Goal: Transaction & Acquisition: Purchase product/service

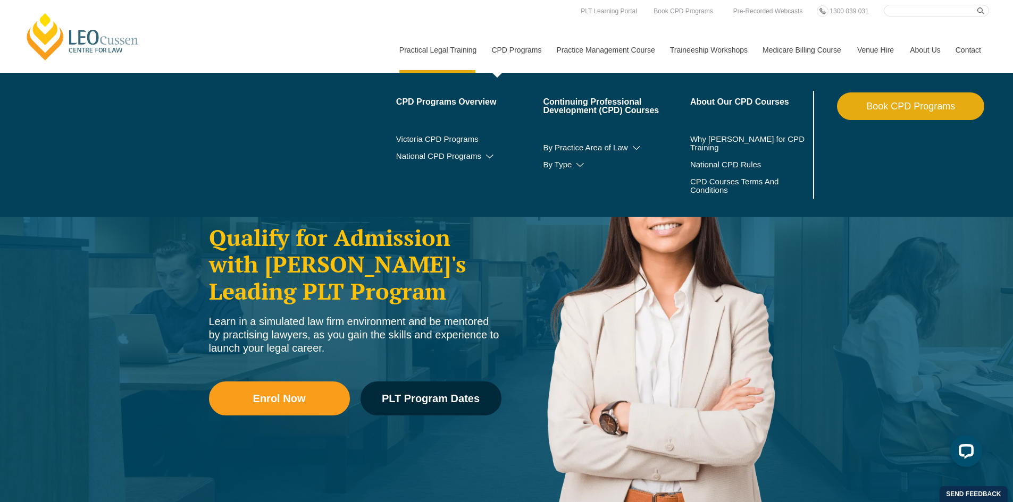
click at [530, 48] on link "CPD Programs" at bounding box center [515, 50] width 65 height 46
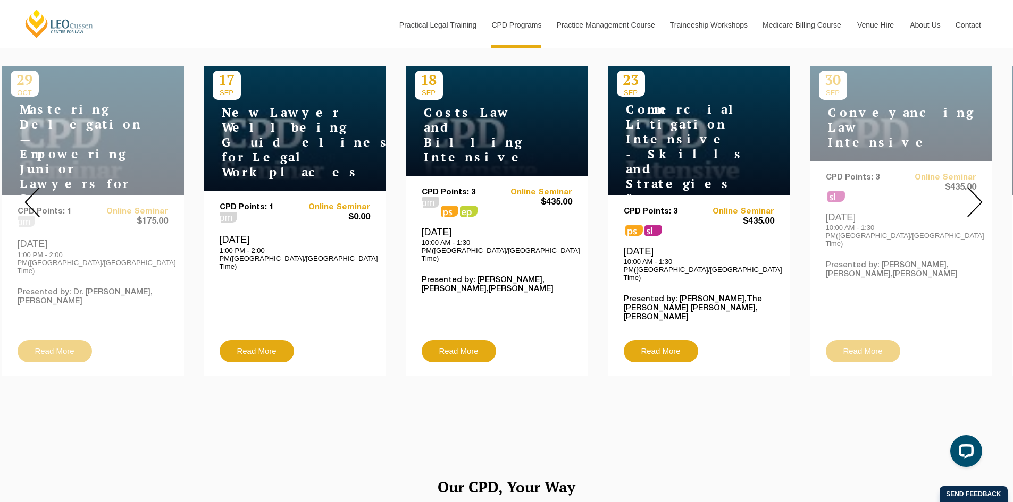
scroll to position [425, 0]
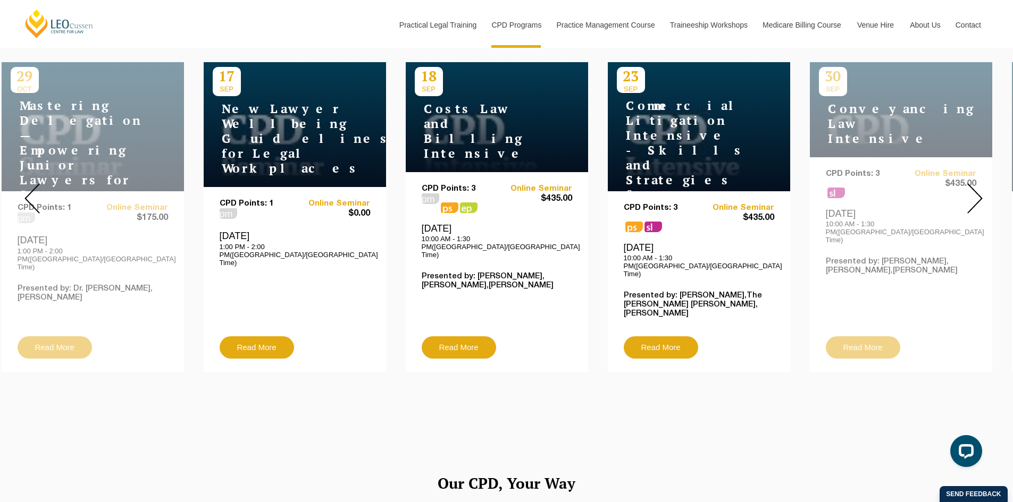
click at [968, 206] on div at bounding box center [974, 198] width 77 height 363
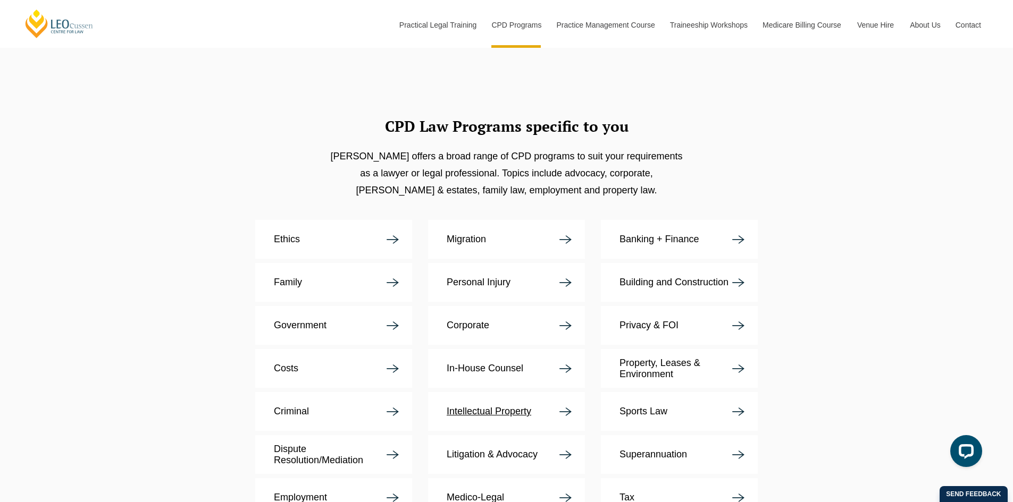
scroll to position [1914, 0]
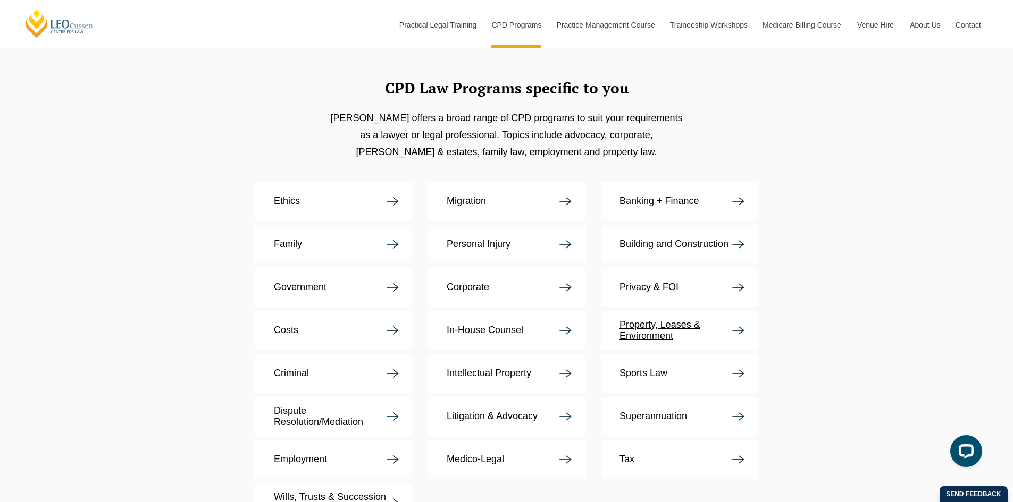
click at [665, 320] on p "Property, Leases & Environment" at bounding box center [675, 331] width 113 height 22
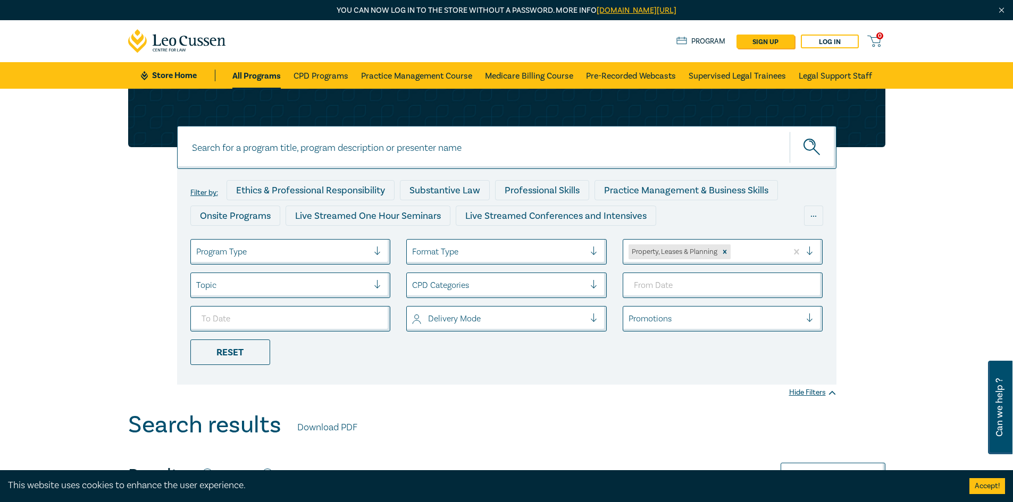
click at [247, 266] on ul "Program Type Format Type Property, Leases & Planning Topic CPD Categories Deliv…" at bounding box center [506, 302] width 649 height 126
click at [256, 259] on div at bounding box center [282, 252] width 173 height 14
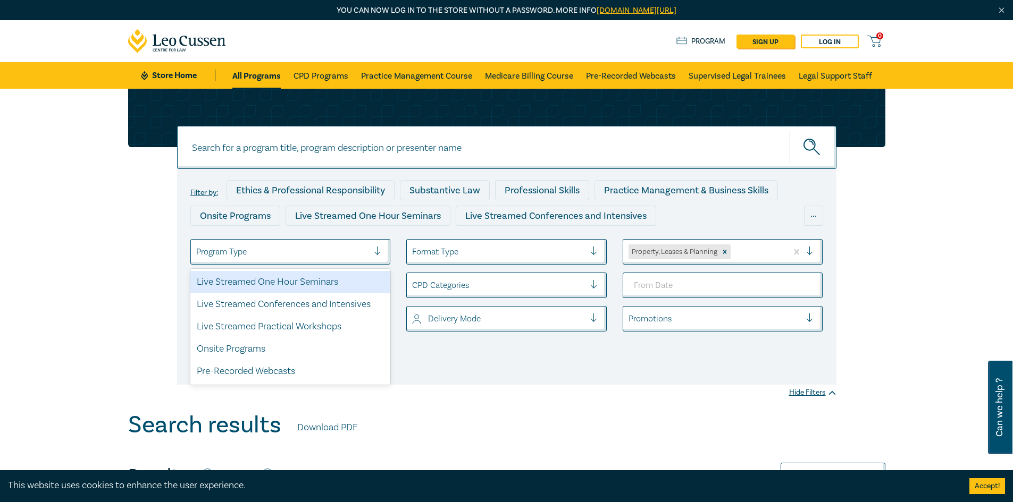
drag, startPoint x: 259, startPoint y: 257, endPoint x: 267, endPoint y: 255, distance: 8.3
click at [259, 257] on div at bounding box center [282, 252] width 173 height 14
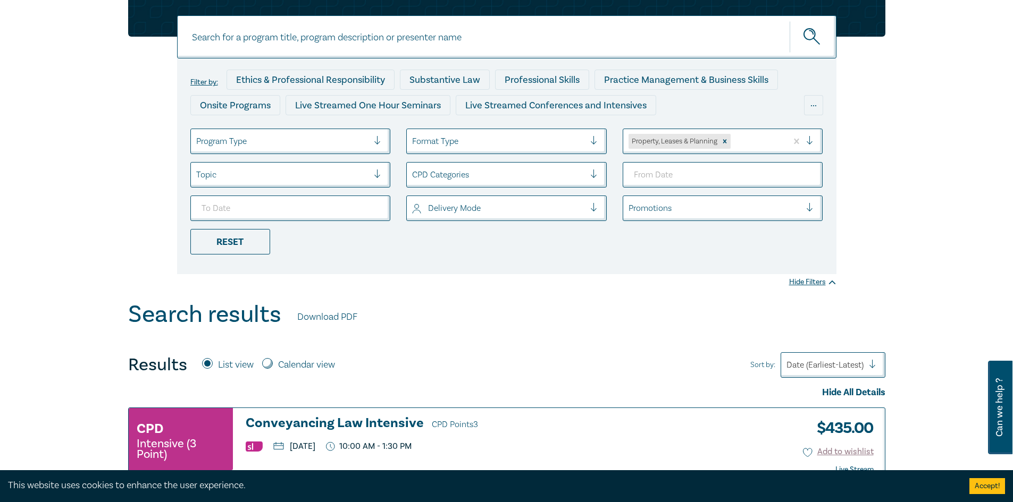
scroll to position [106, 0]
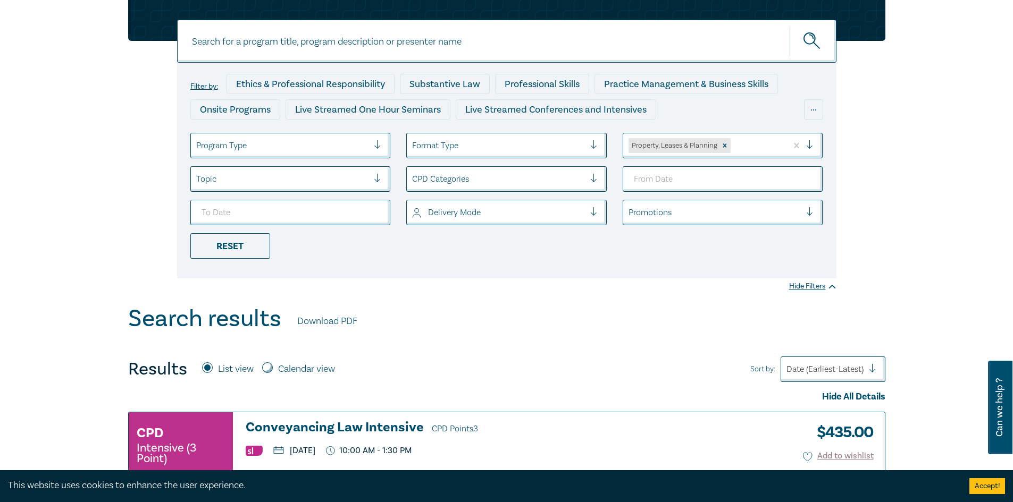
click at [256, 146] on div at bounding box center [282, 146] width 173 height 14
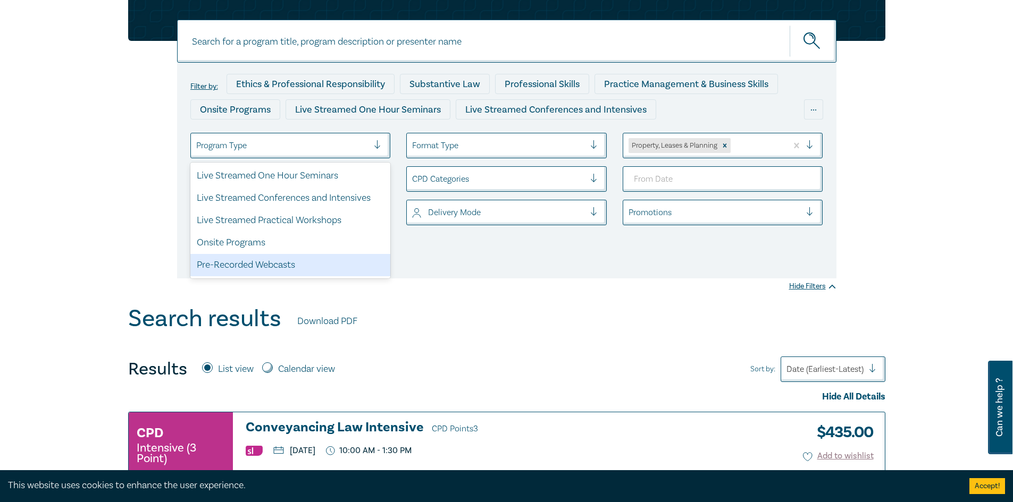
click at [286, 257] on div "Pre-Recorded Webcasts" at bounding box center [290, 265] width 200 height 22
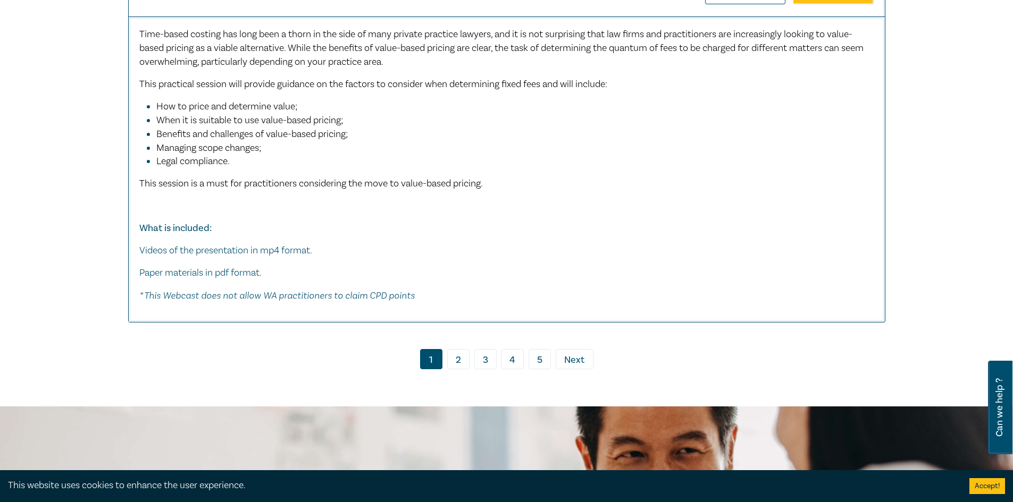
scroll to position [6008, 0]
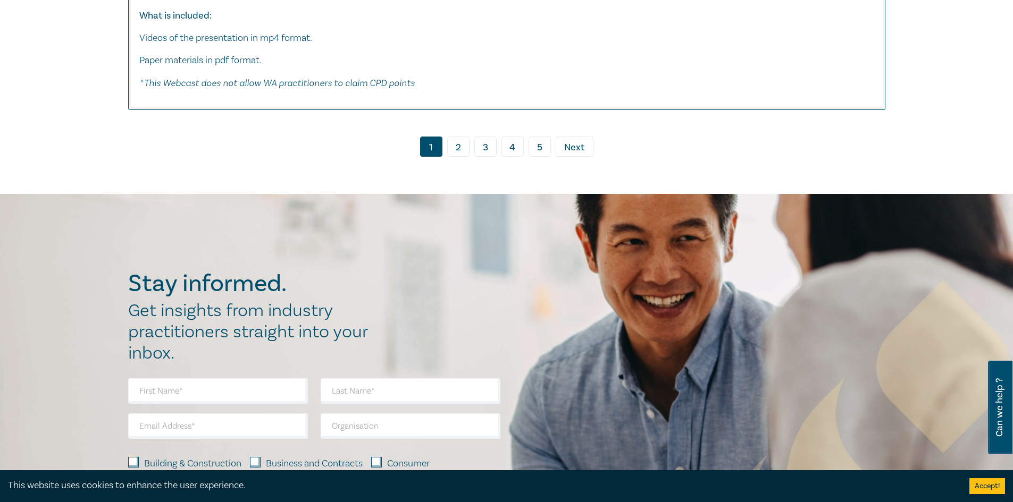
click at [453, 157] on link "2" at bounding box center [458, 147] width 22 height 20
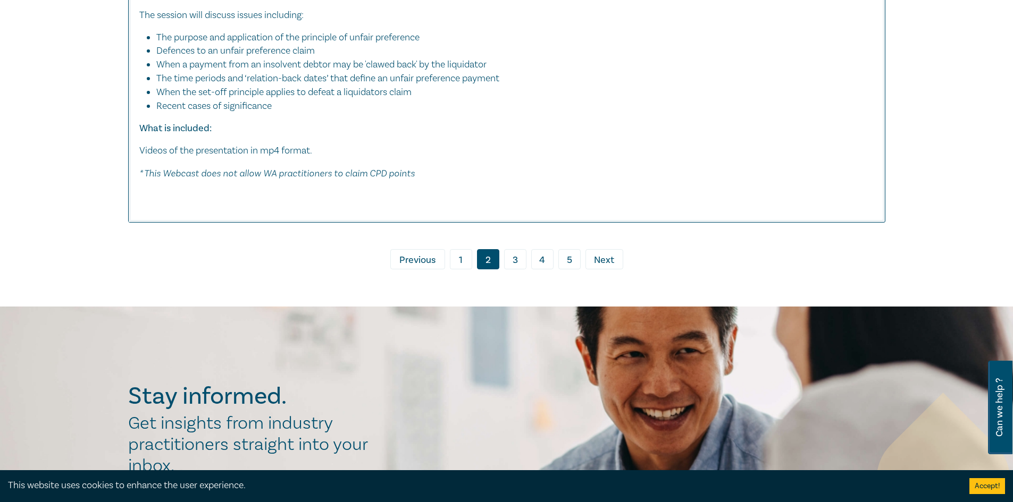
scroll to position [5035, 0]
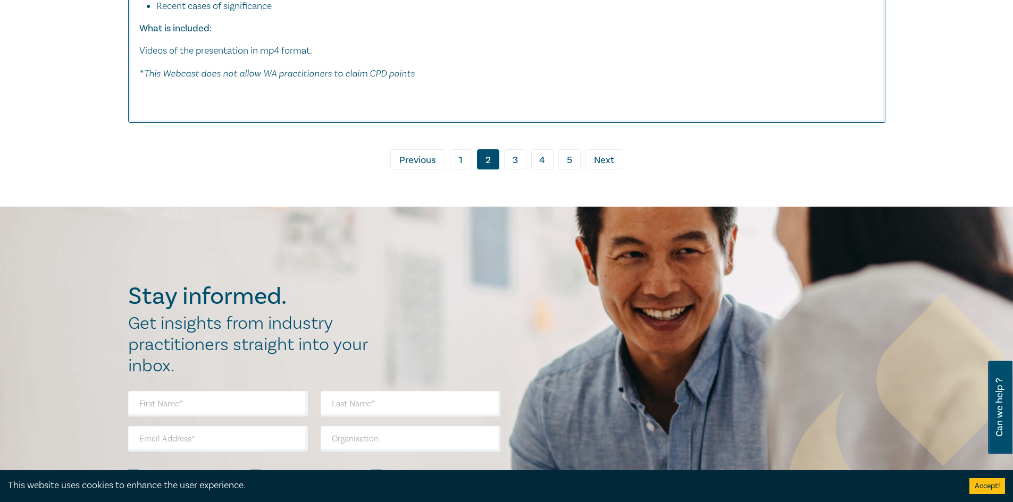
click at [516, 150] on link "3" at bounding box center [515, 159] width 22 height 20
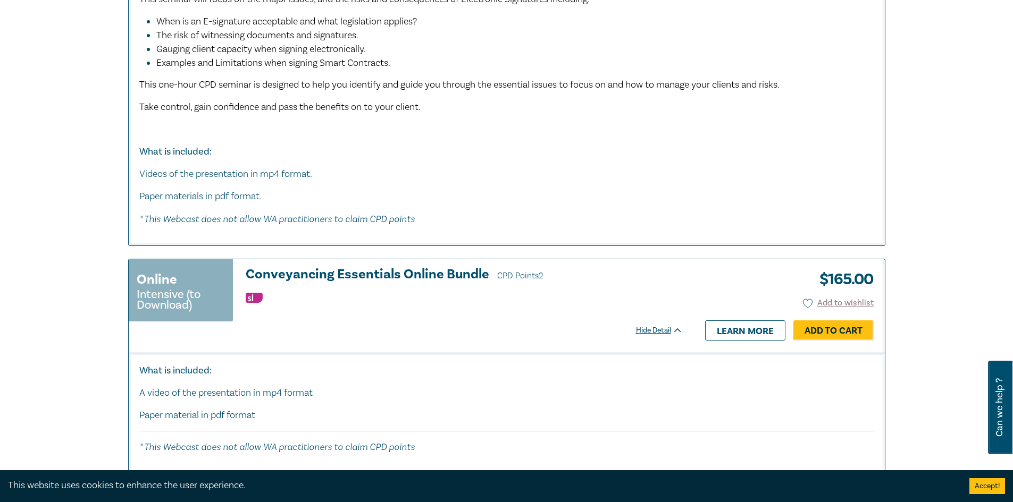
scroll to position [5726, 0]
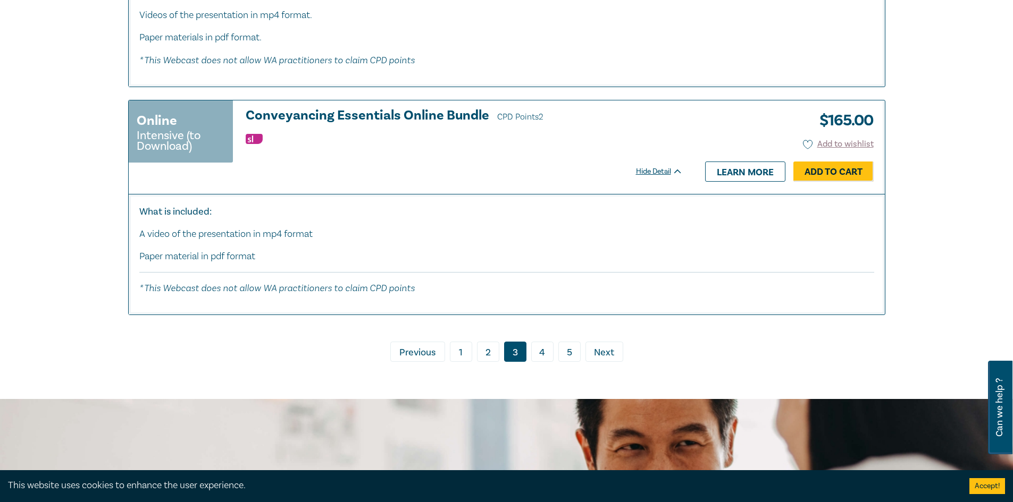
click at [536, 342] on link "4" at bounding box center [542, 352] width 22 height 20
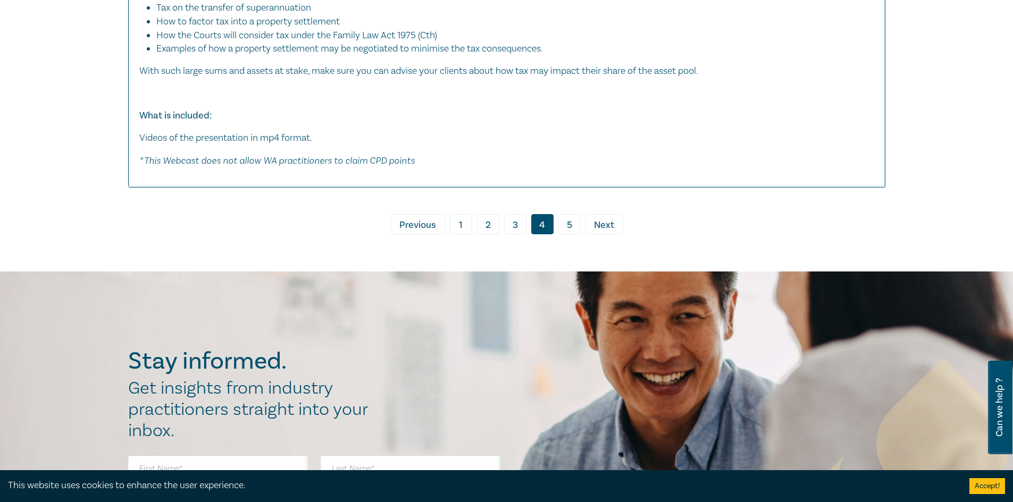
scroll to position [5223, 0]
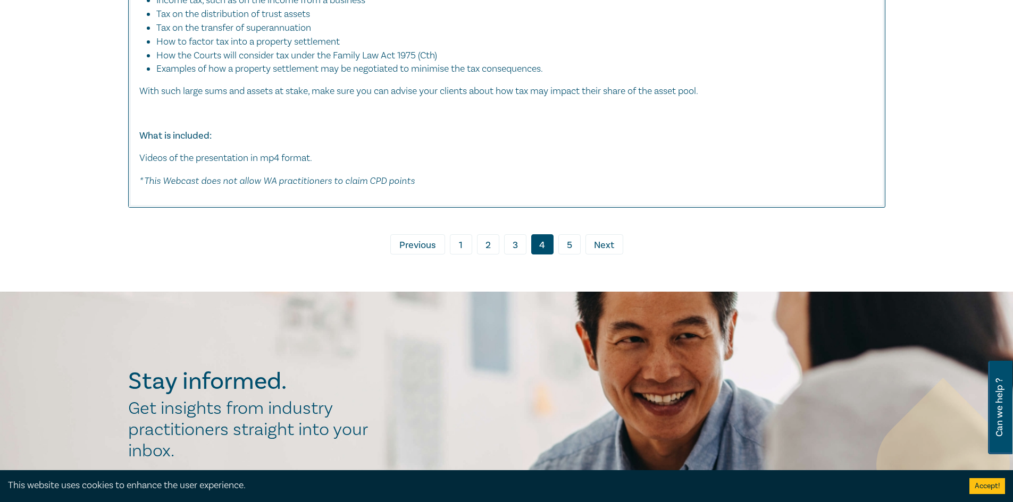
click at [569, 239] on link "5" at bounding box center [569, 244] width 22 height 20
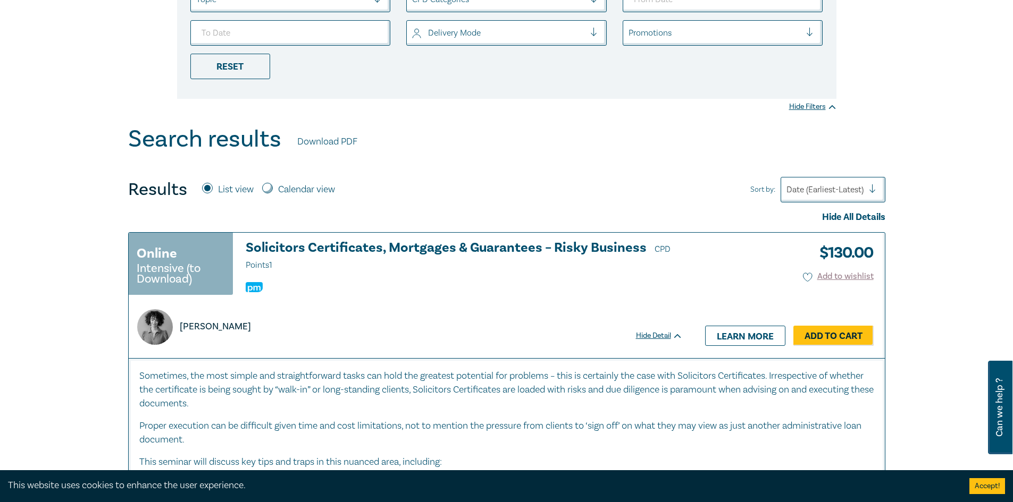
scroll to position [279, 0]
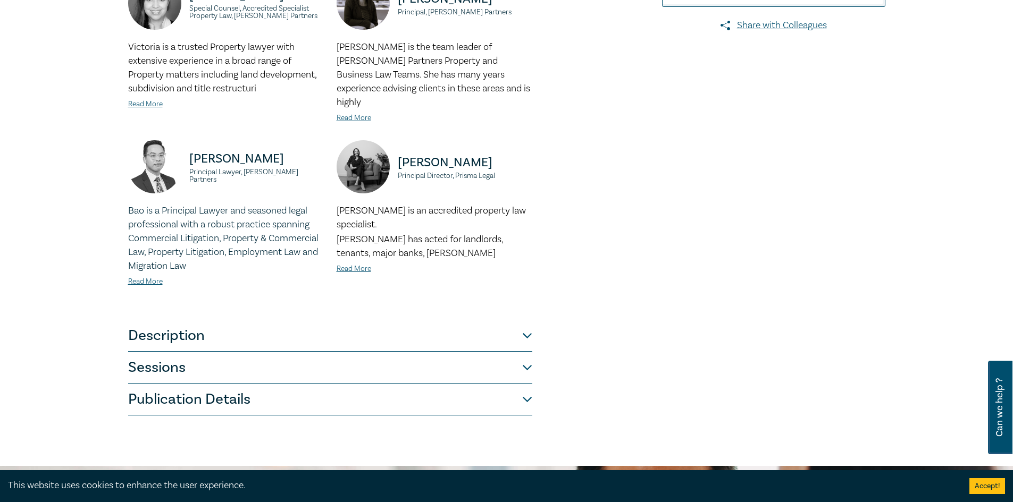
scroll to position [425, 0]
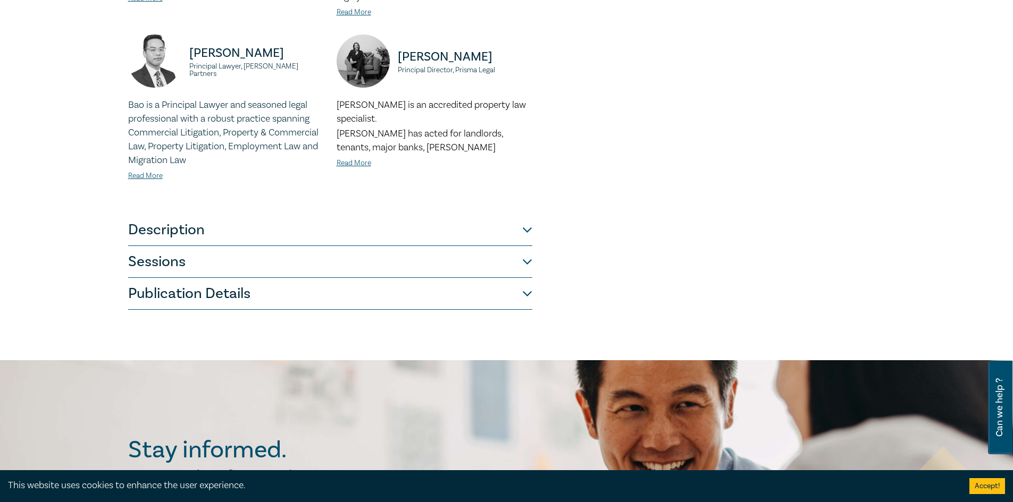
click at [411, 214] on button "Description" at bounding box center [330, 230] width 404 height 32
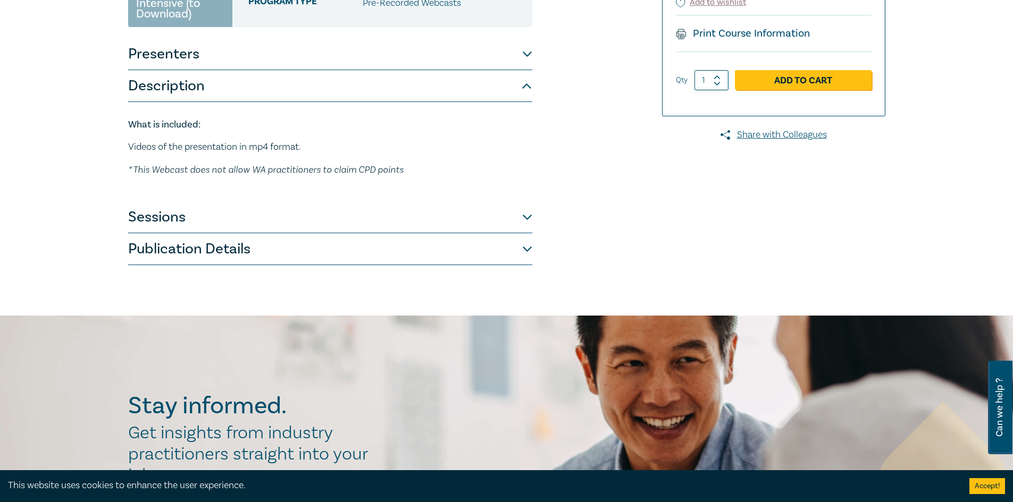
scroll to position [207, 0]
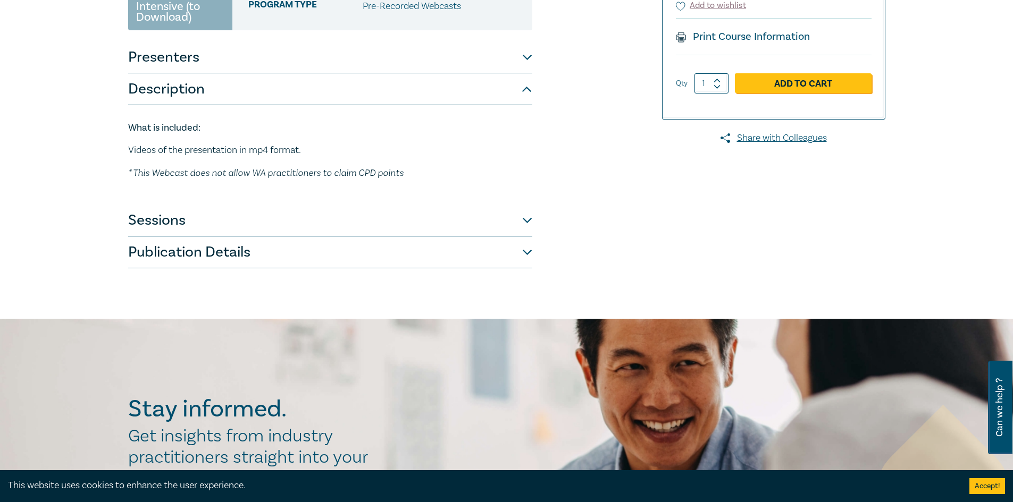
click at [220, 216] on button "Sessions" at bounding box center [330, 221] width 404 height 32
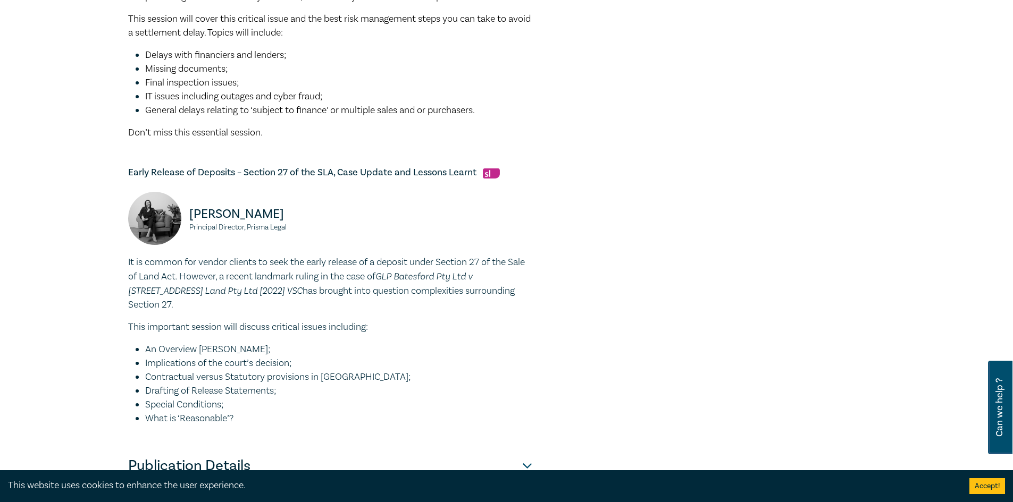
scroll to position [845, 0]
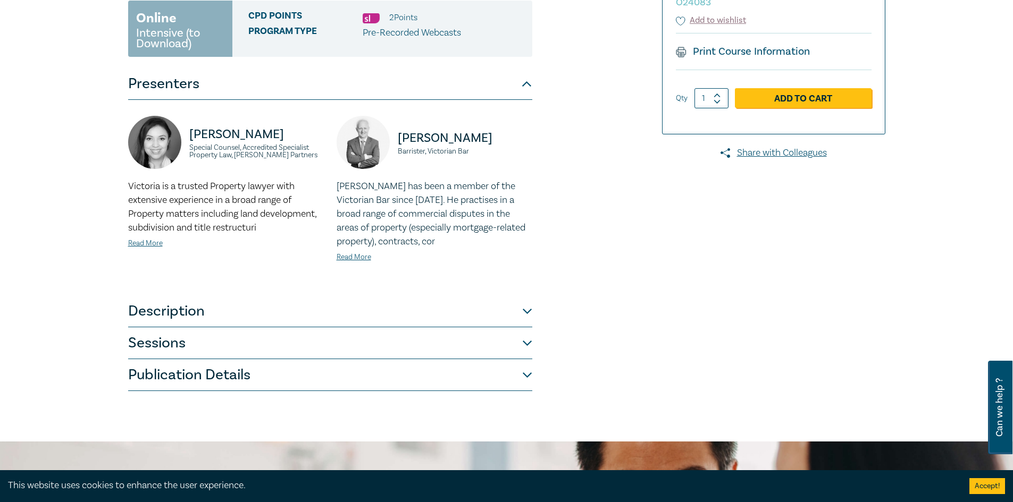
scroll to position [213, 0]
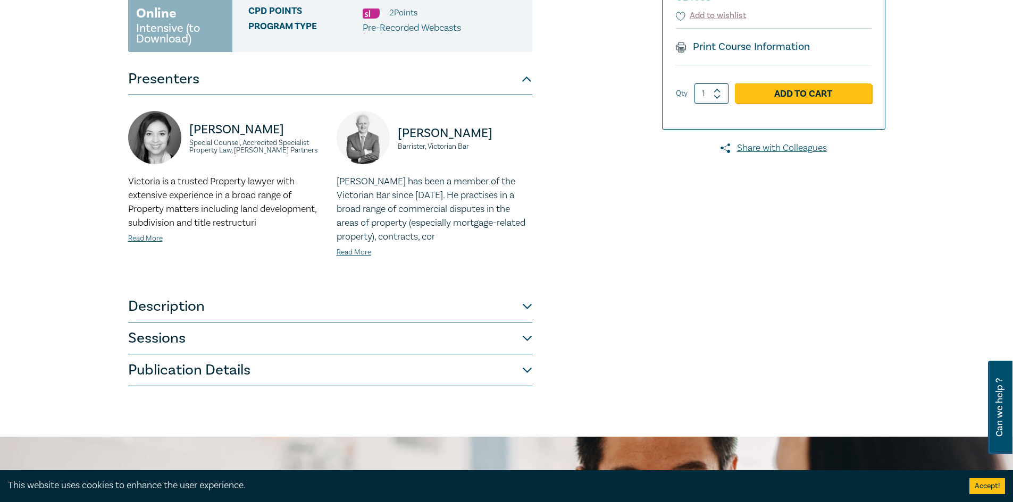
click at [203, 324] on button "Sessions" at bounding box center [330, 339] width 404 height 32
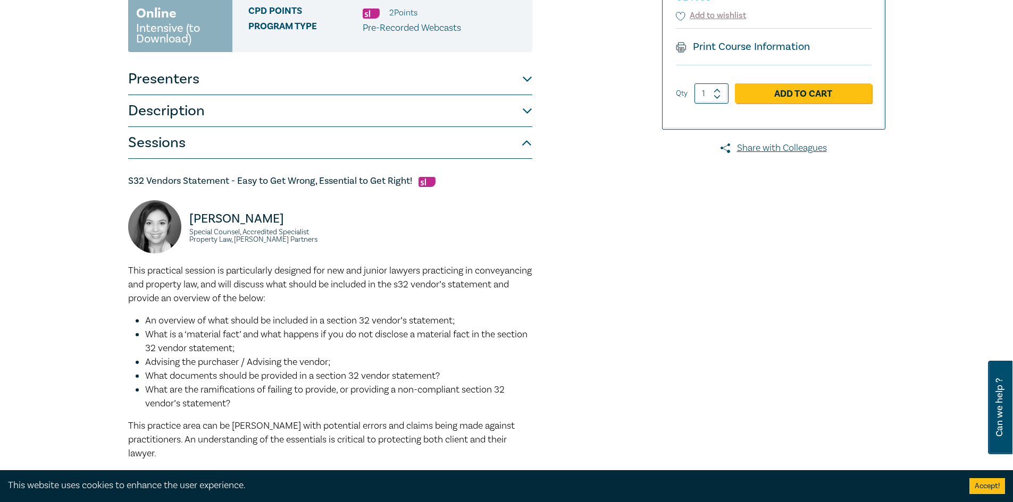
click at [274, 122] on button "Description" at bounding box center [330, 111] width 404 height 32
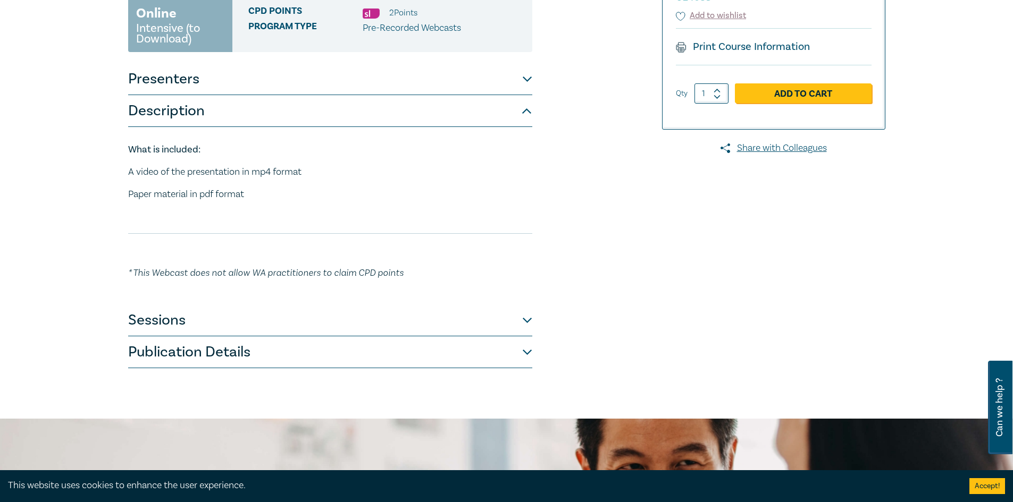
click at [215, 360] on button "Publication Details" at bounding box center [330, 353] width 404 height 32
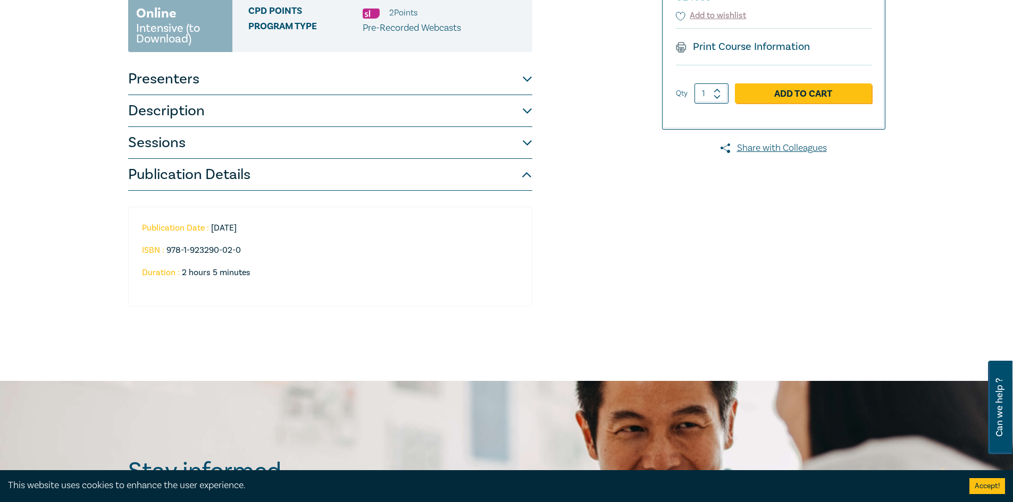
click at [304, 148] on button "Sessions" at bounding box center [330, 143] width 404 height 32
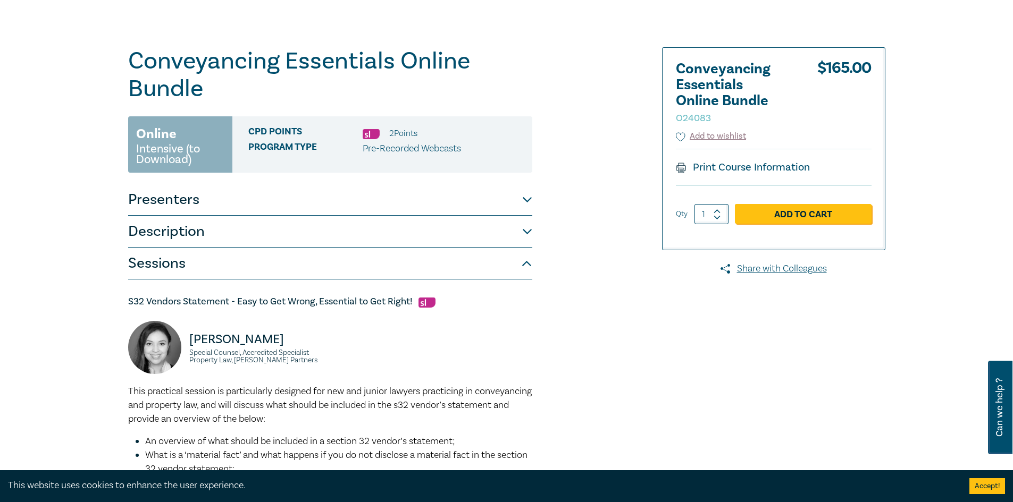
scroll to position [0, 0]
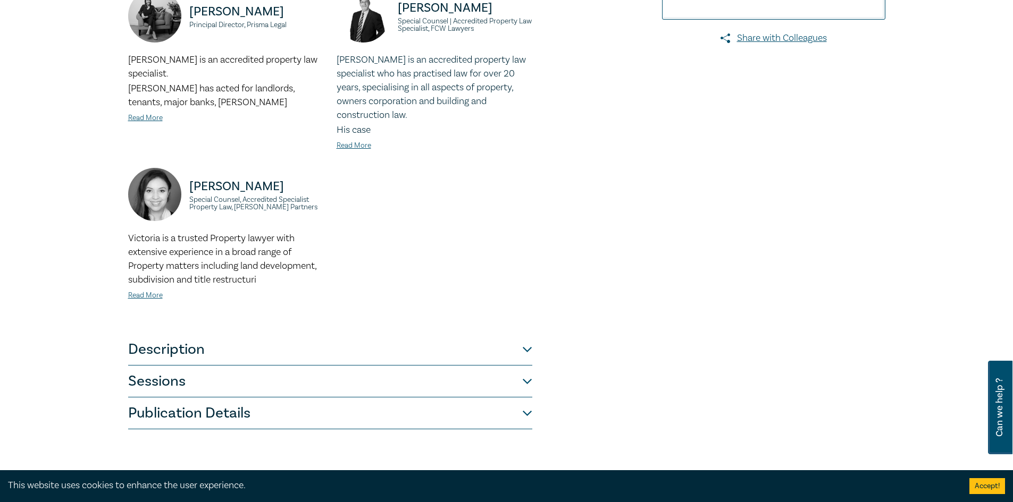
scroll to position [425, 0]
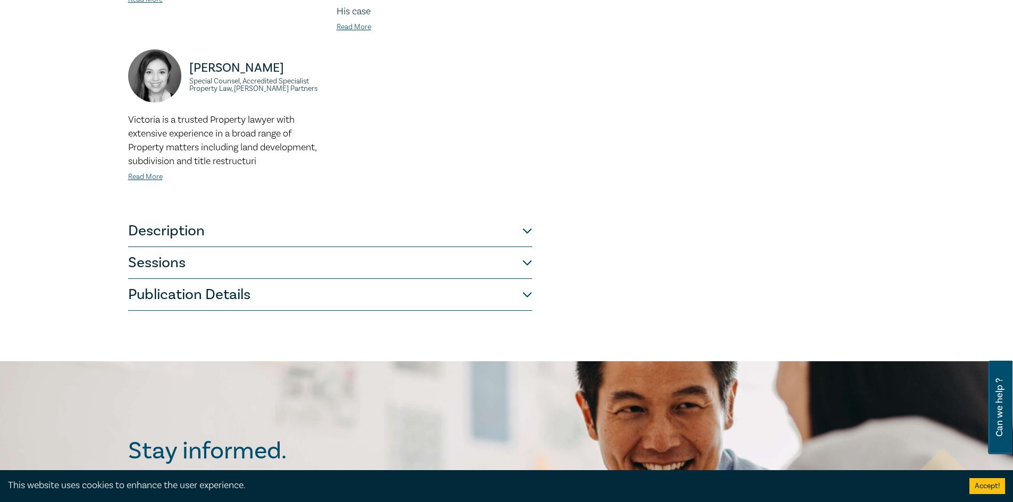
click at [214, 258] on button "Sessions" at bounding box center [330, 263] width 404 height 32
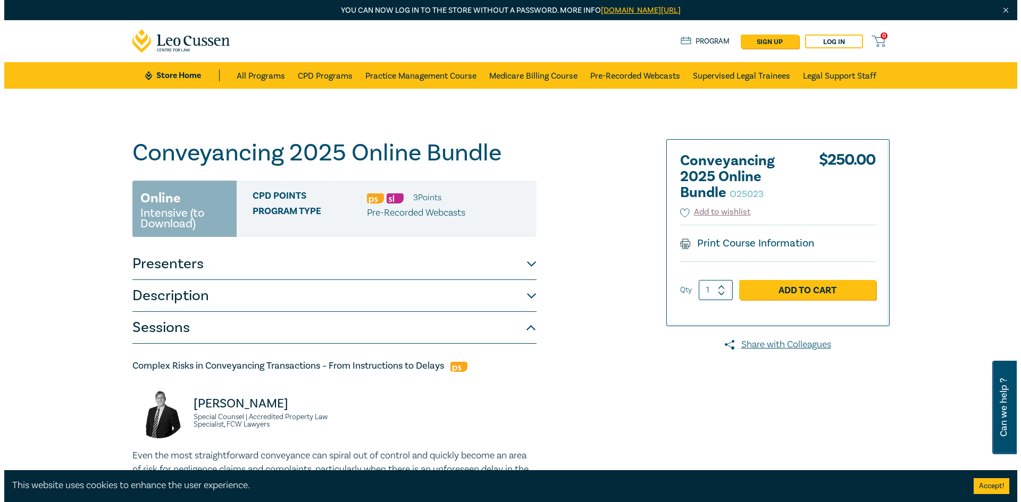
scroll to position [106, 0]
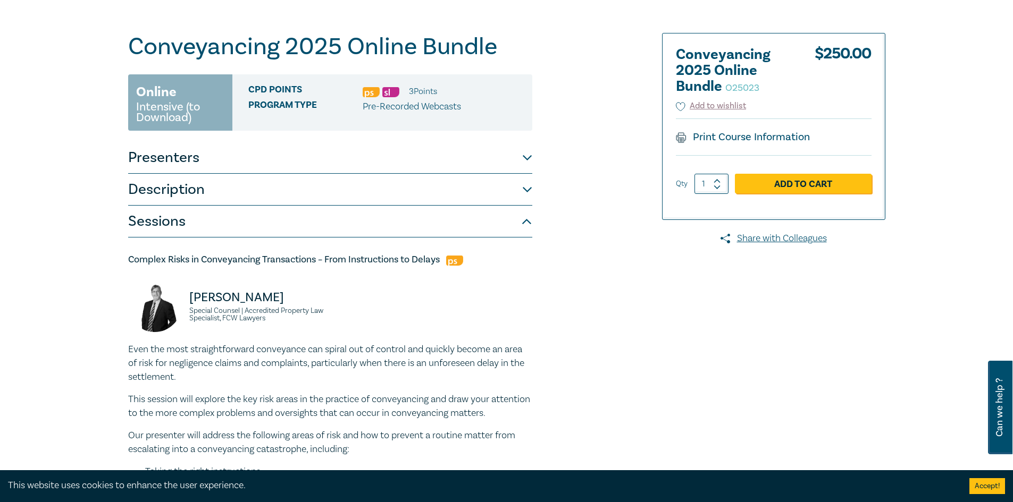
click at [749, 132] on link "Print Course Information" at bounding box center [743, 137] width 135 height 14
click at [789, 182] on link "Add to Cart" at bounding box center [803, 184] width 137 height 20
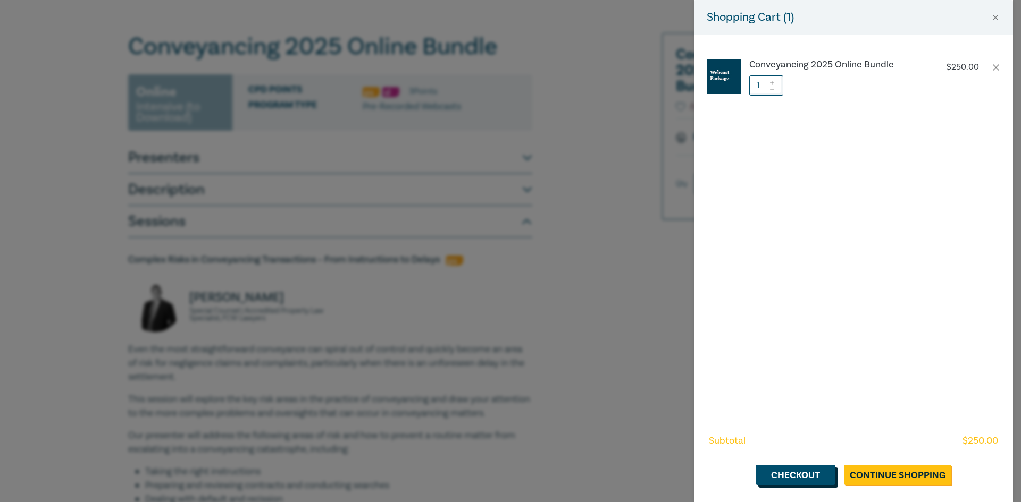
click at [781, 474] on link "Checkout" at bounding box center [795, 475] width 80 height 20
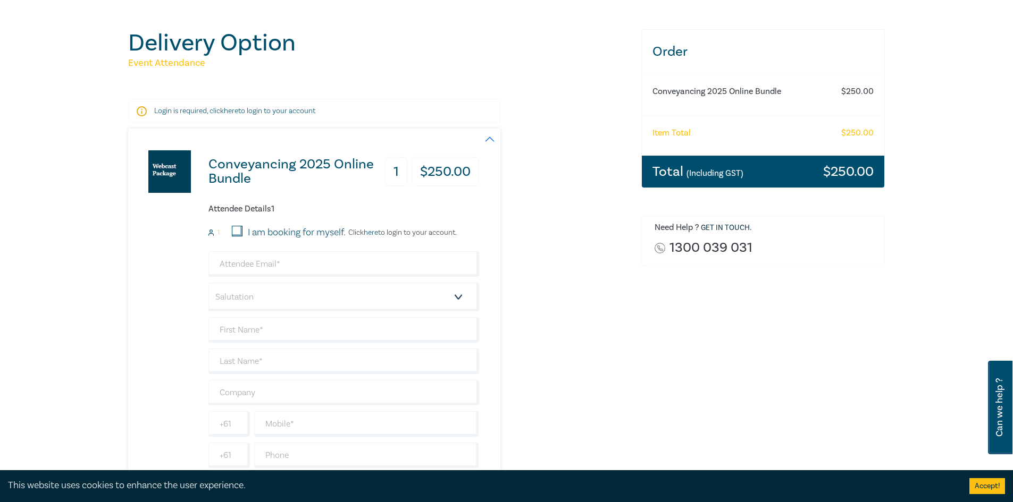
scroll to position [106, 0]
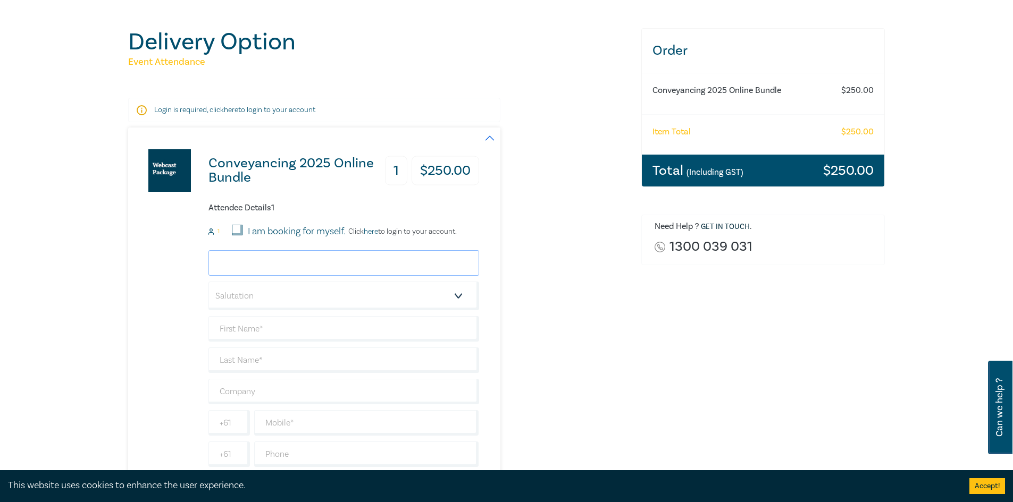
click at [362, 263] on input "email" at bounding box center [343, 263] width 271 height 26
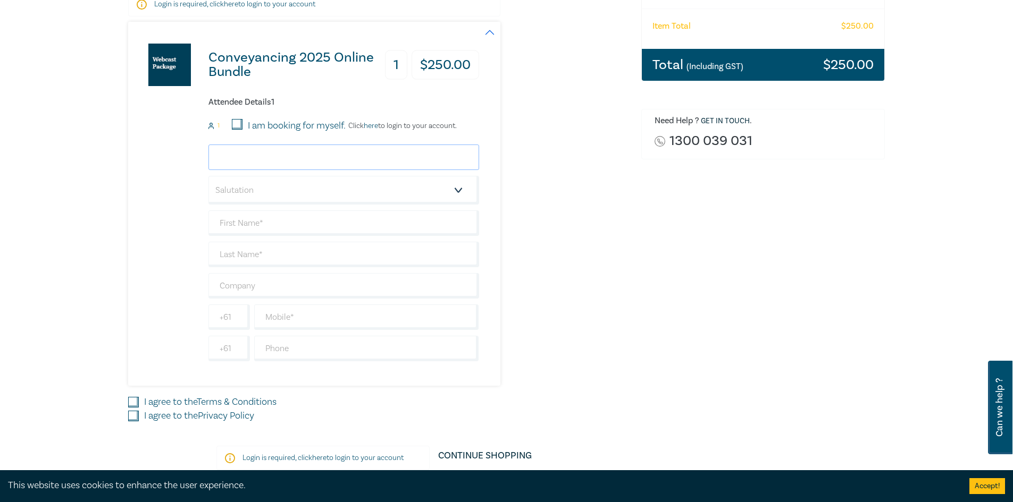
scroll to position [213, 0]
click at [511, 189] on div "Conveyancing 2025 Online Bundle 1 $ 250.00 Attendee Details 1 1 I am booking fo…" at bounding box center [378, 203] width 500 height 364
drag, startPoint x: 405, startPoint y: 164, endPoint x: 415, endPoint y: 164, distance: 10.1
click at [405, 164] on input "email" at bounding box center [343, 157] width 271 height 26
type input "[EMAIL_ADDRESS][PERSON_NAME][DOMAIN_NAME]"
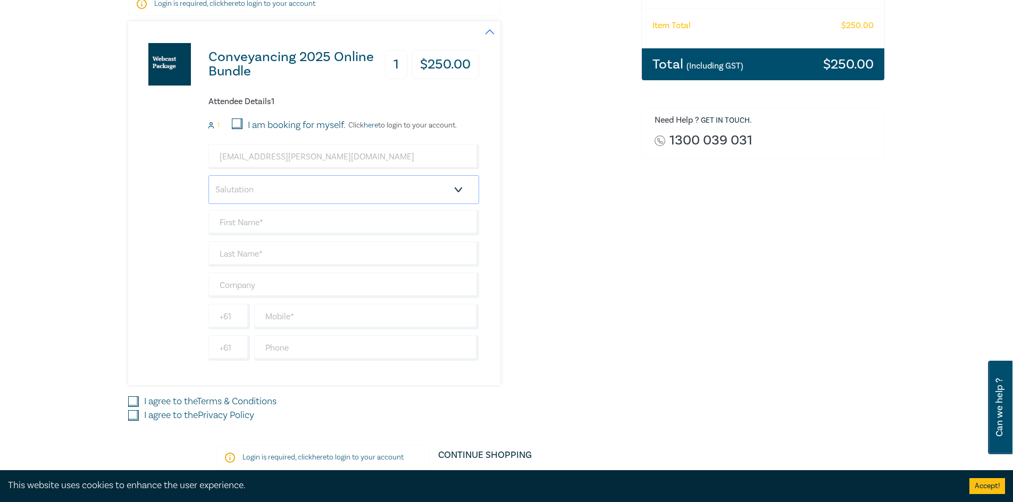
click at [367, 181] on select "Salutation Mr. Mrs. Ms. Miss Dr. Prof. Other" at bounding box center [343, 189] width 271 height 29
select select "Miss"
click at [208, 175] on select "Salutation Mr. Mrs. Ms. Miss Dr. Prof. Other" at bounding box center [343, 189] width 271 height 29
click at [256, 226] on input "text" at bounding box center [343, 223] width 271 height 26
type input "Nicoletta"
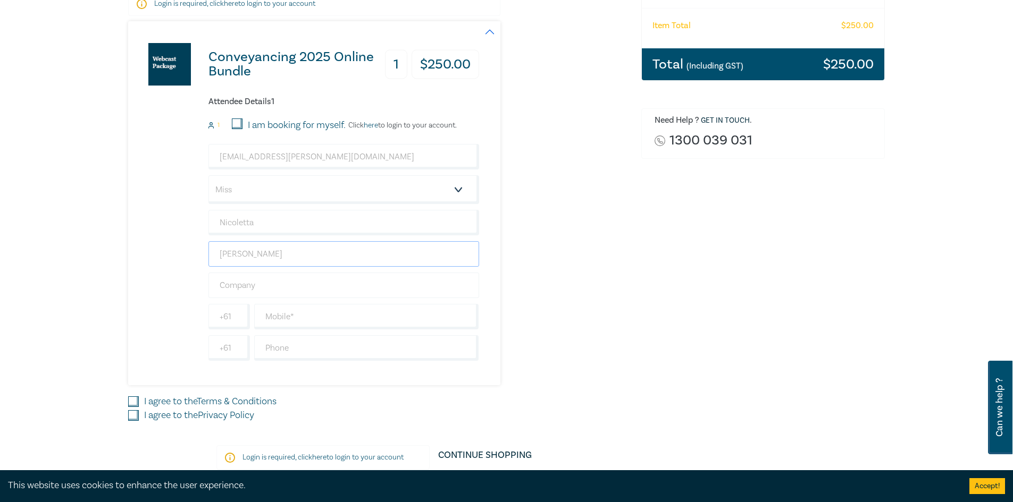
type input "[PERSON_NAME]"
click at [273, 293] on input "text" at bounding box center [343, 286] width 271 height 26
type input "Dandanis & Associates"
click at [275, 347] on input "text" at bounding box center [366, 348] width 225 height 26
type input "0"
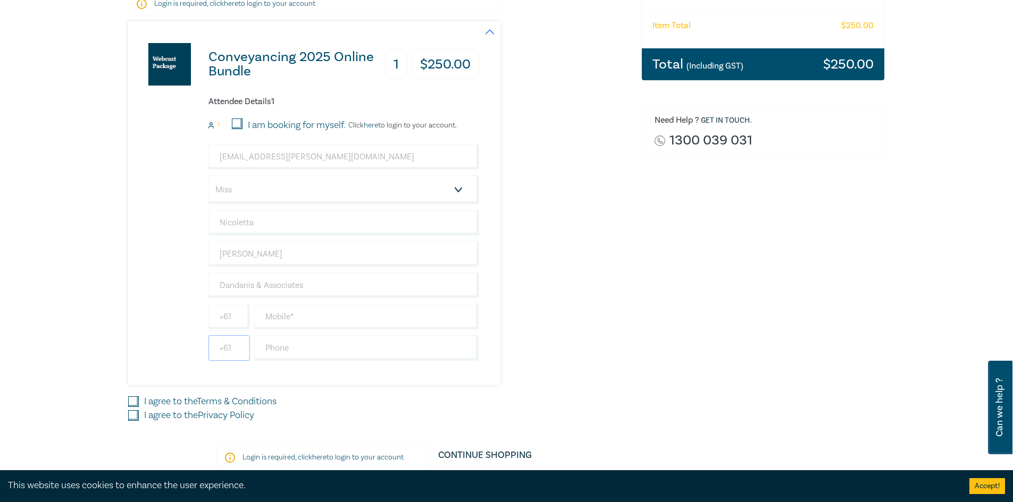
click at [225, 354] on input "+61" at bounding box center [228, 348] width 41 height 26
click at [231, 324] on input "+61" at bounding box center [228, 317] width 41 height 26
type input "+"
type input "03"
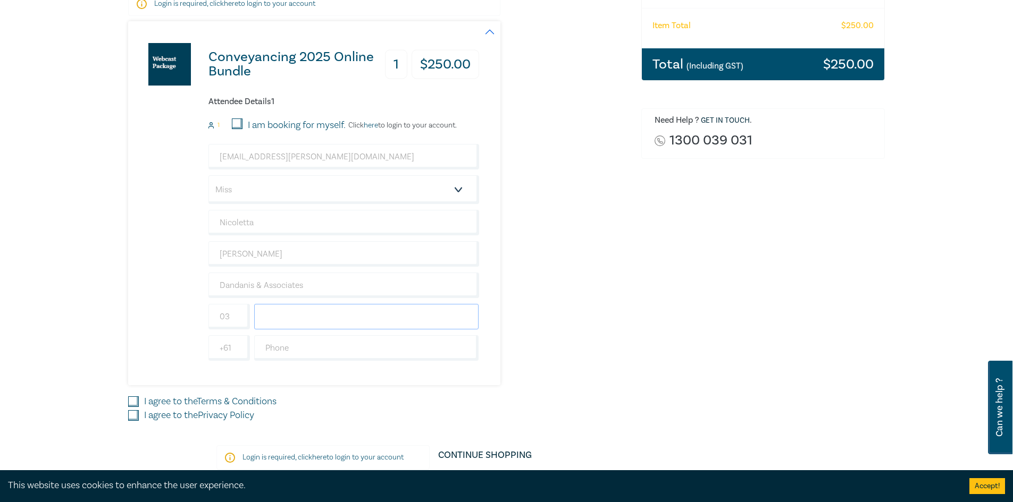
click at [310, 318] on input "text" at bounding box center [366, 317] width 225 height 26
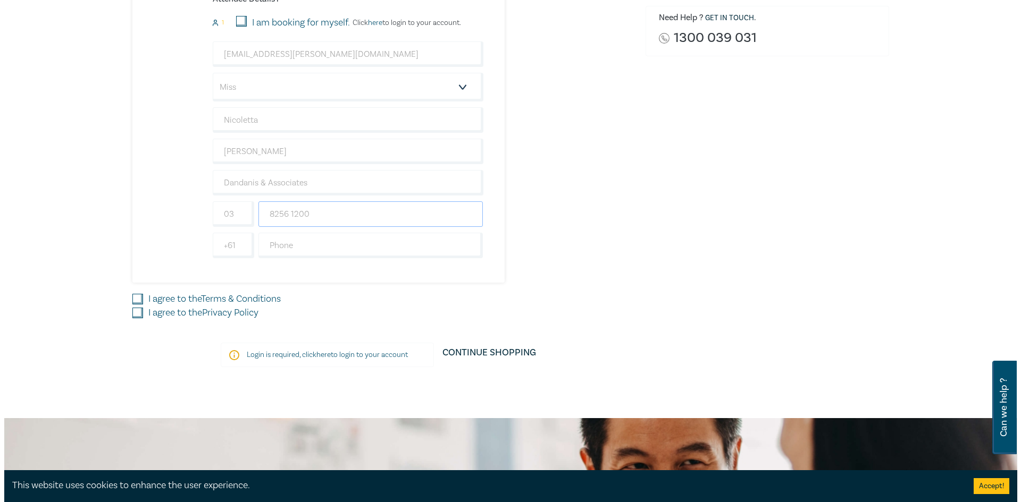
scroll to position [319, 0]
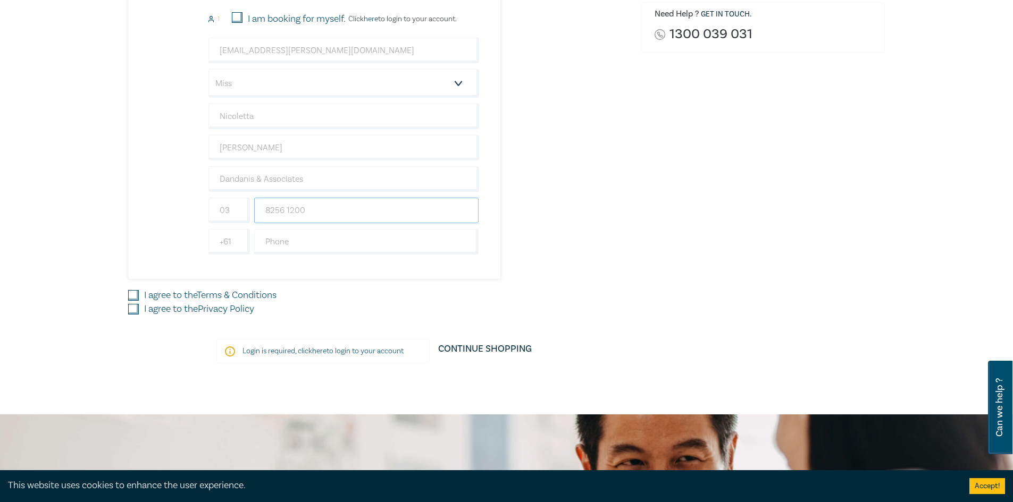
type input "8256 1200"
click at [566, 288] on div "Conveyancing 2025 Online Bundle 1 $ 250.00 Attendee Details 1 1 I am booking fo…" at bounding box center [378, 142] width 500 height 454
click at [227, 297] on link "Terms & Conditions" at bounding box center [237, 295] width 80 height 12
click at [139, 297] on input "I agree to the Terms & Conditions" at bounding box center [133, 295] width 11 height 11
checkbox input "true"
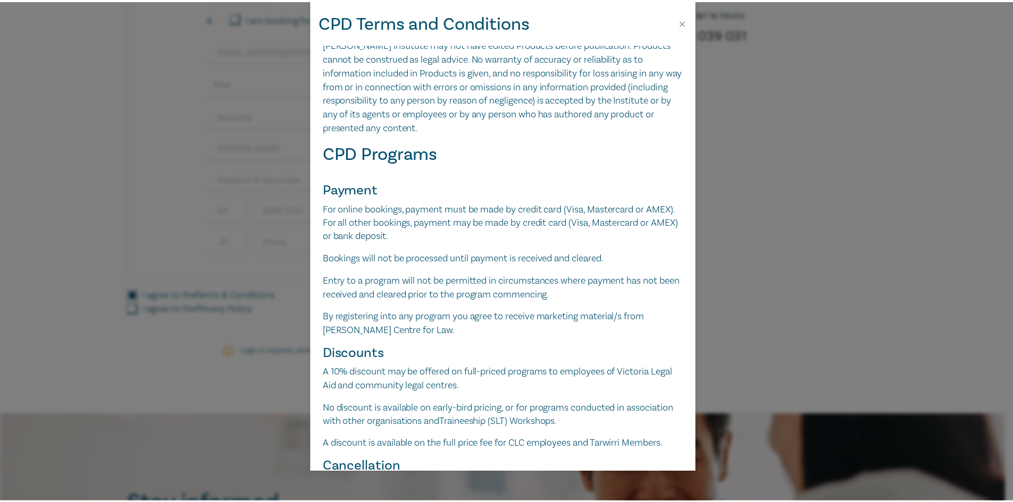
scroll to position [53, 0]
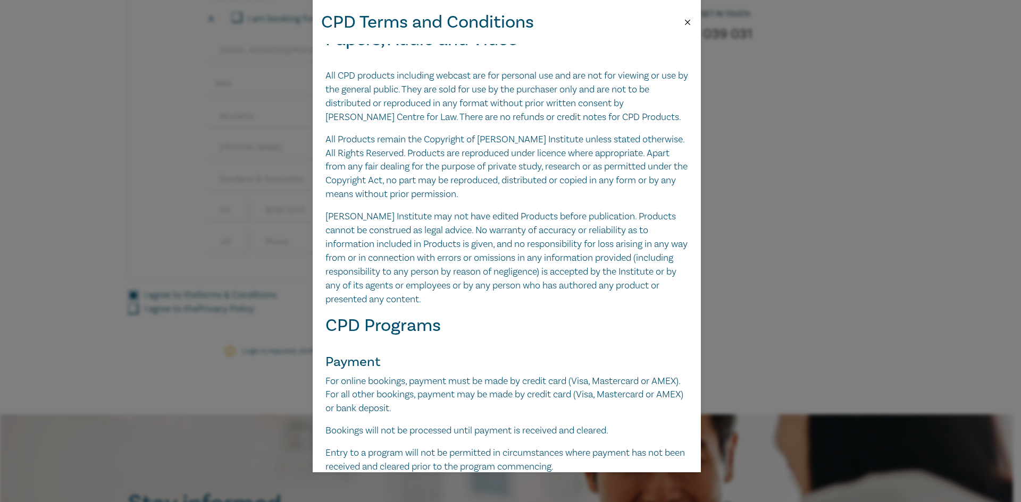
click at [686, 26] on button "Close" at bounding box center [688, 23] width 10 height 10
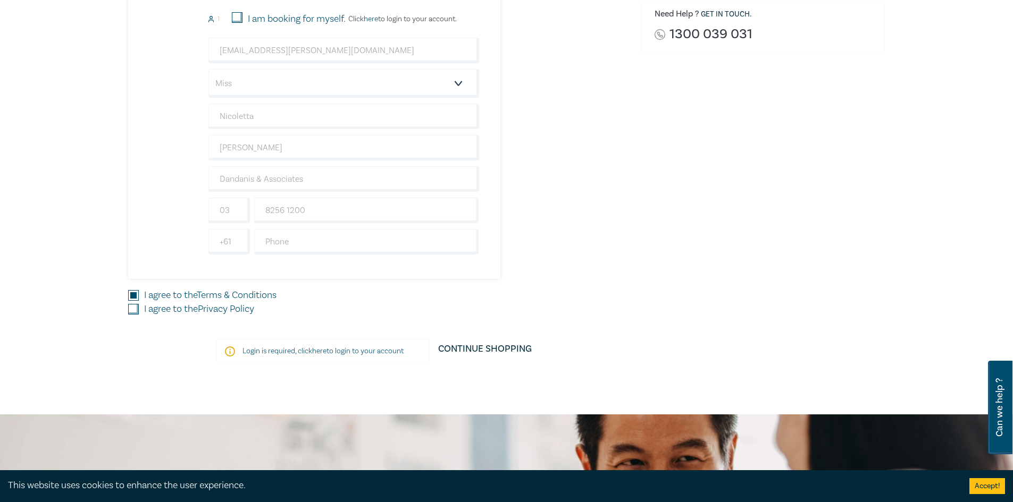
click at [131, 312] on input "I agree to the Privacy Policy" at bounding box center [133, 309] width 11 height 11
checkbox input "true"
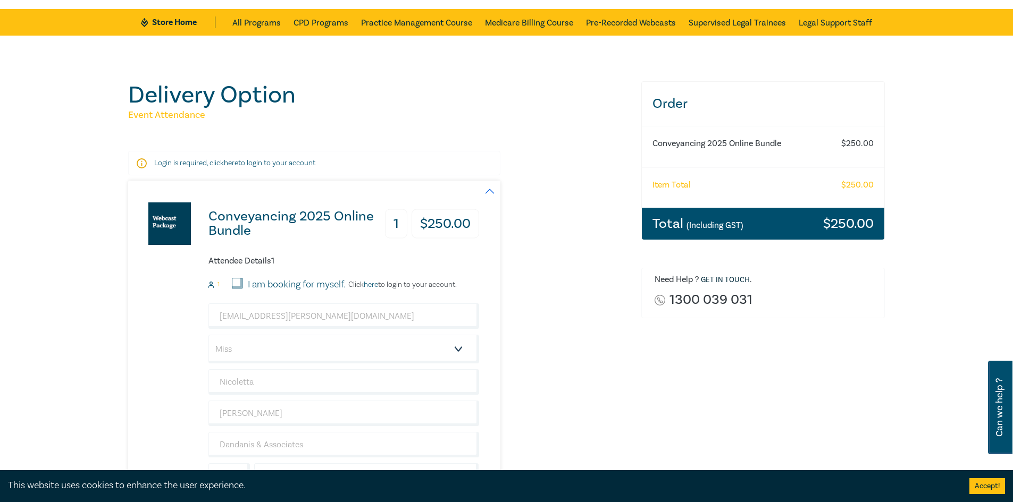
drag, startPoint x: 234, startPoint y: 84, endPoint x: 103, endPoint y: 64, distance: 133.3
click at [234, 84] on h1 "Delivery Option" at bounding box center [378, 95] width 500 height 28
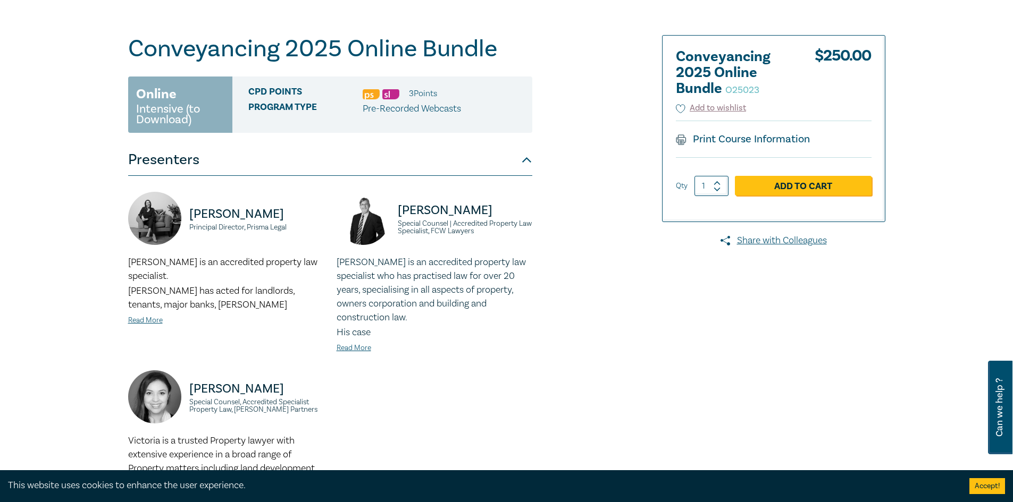
scroll to position [106, 0]
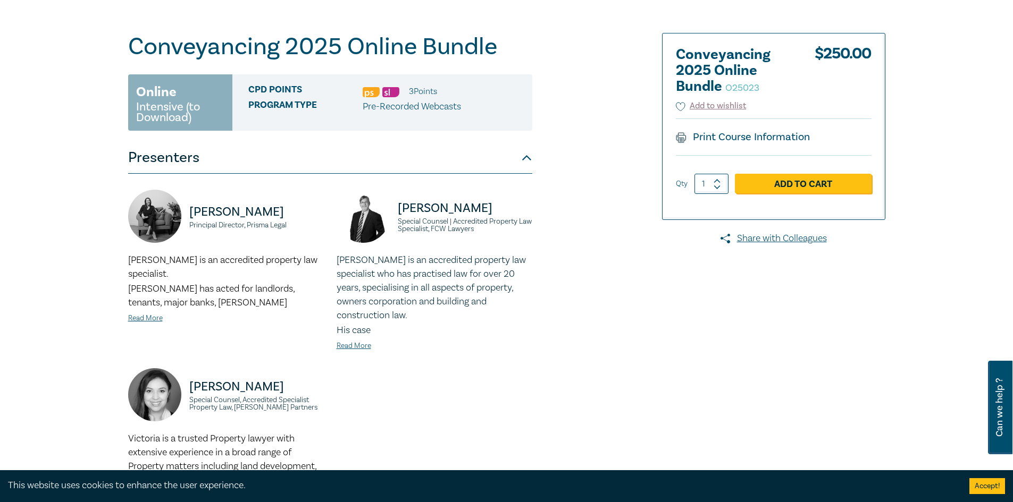
click at [83, 138] on div "Conveyancing 2025 Online Bundle O25023 Online Intensive (to Download) CPD Point…" at bounding box center [506, 331] width 1013 height 698
